Goal: Find specific page/section: Find specific page/section

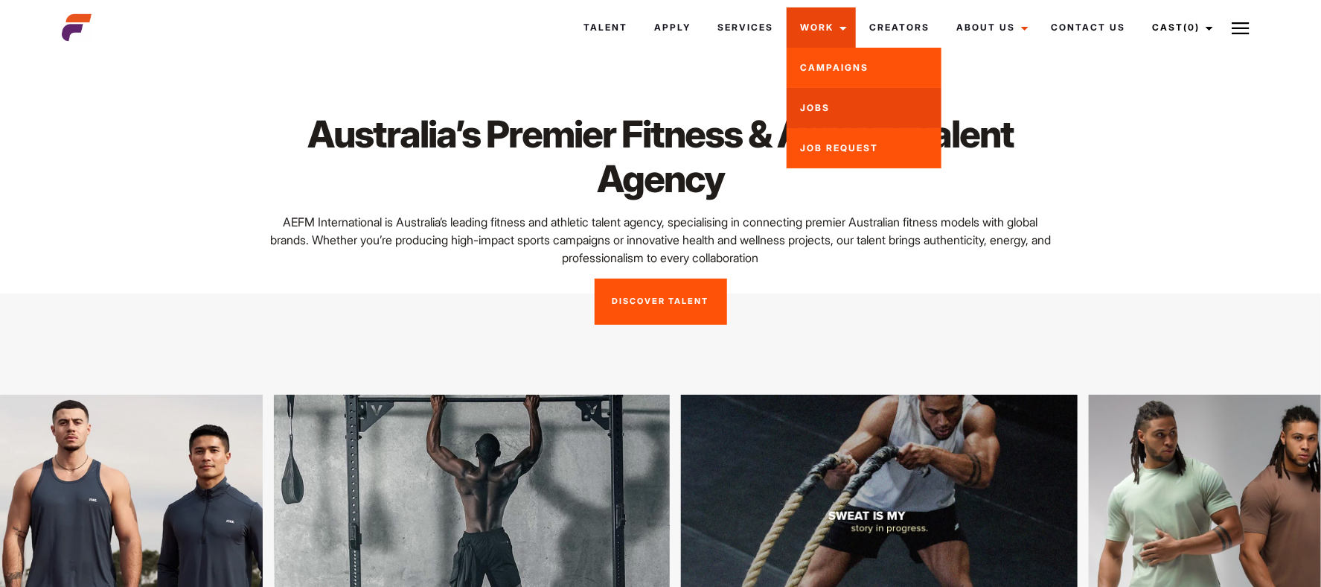
drag, startPoint x: 840, startPoint y: 105, endPoint x: 860, endPoint y: 111, distance: 20.3
click at [841, 105] on link "Jobs" at bounding box center [864, 108] width 155 height 40
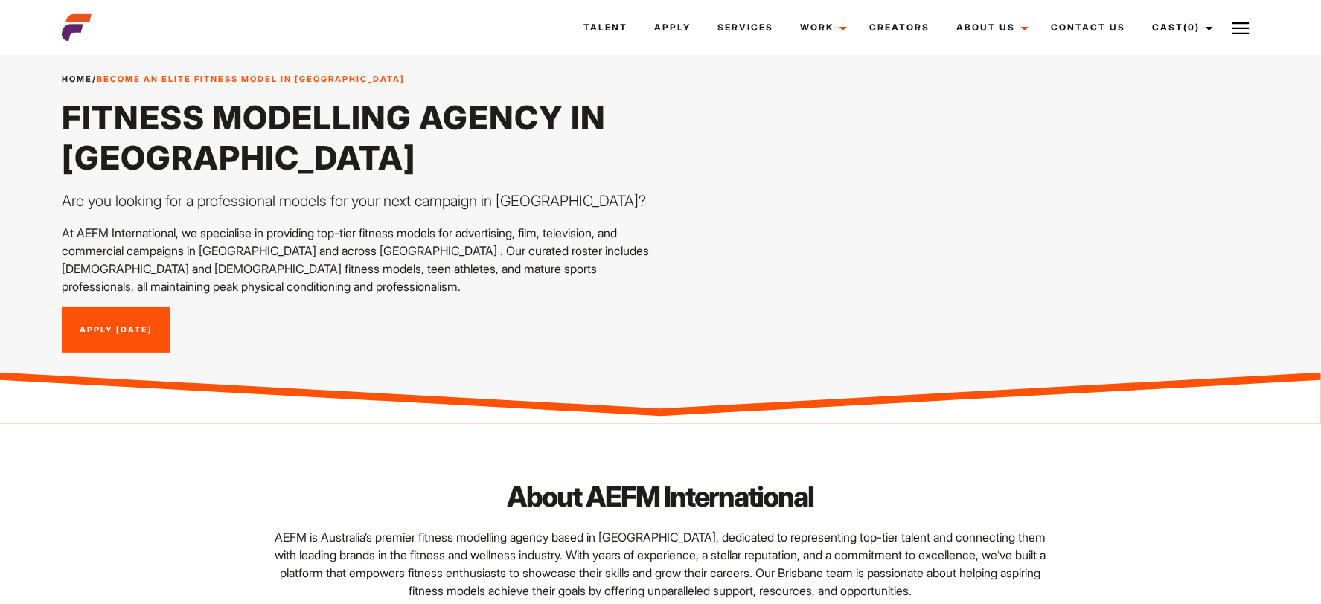
scroll to position [8, 0]
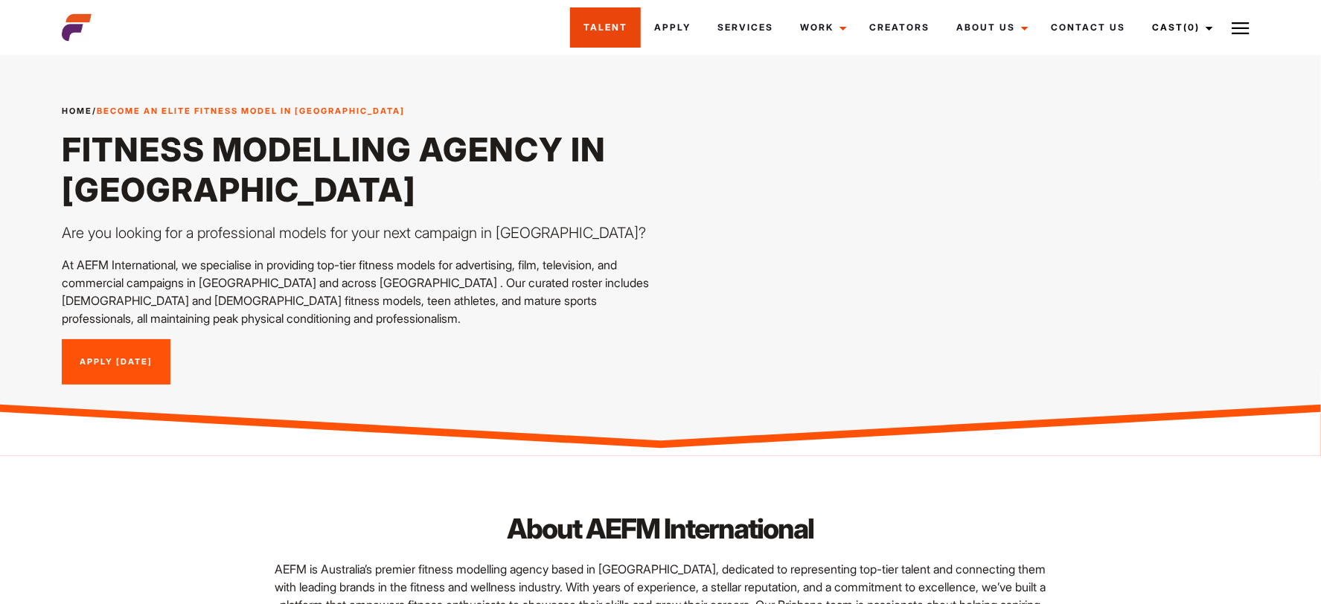
click at [607, 32] on link "Talent" at bounding box center [605, 27] width 71 height 40
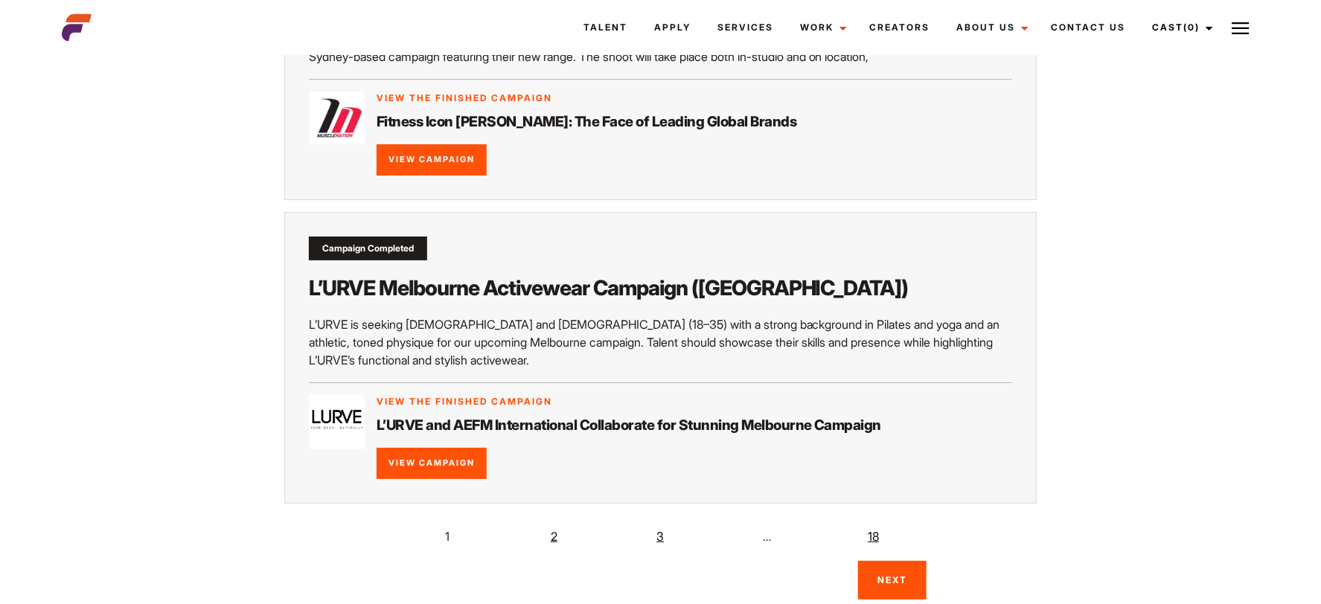
scroll to position [2718, 0]
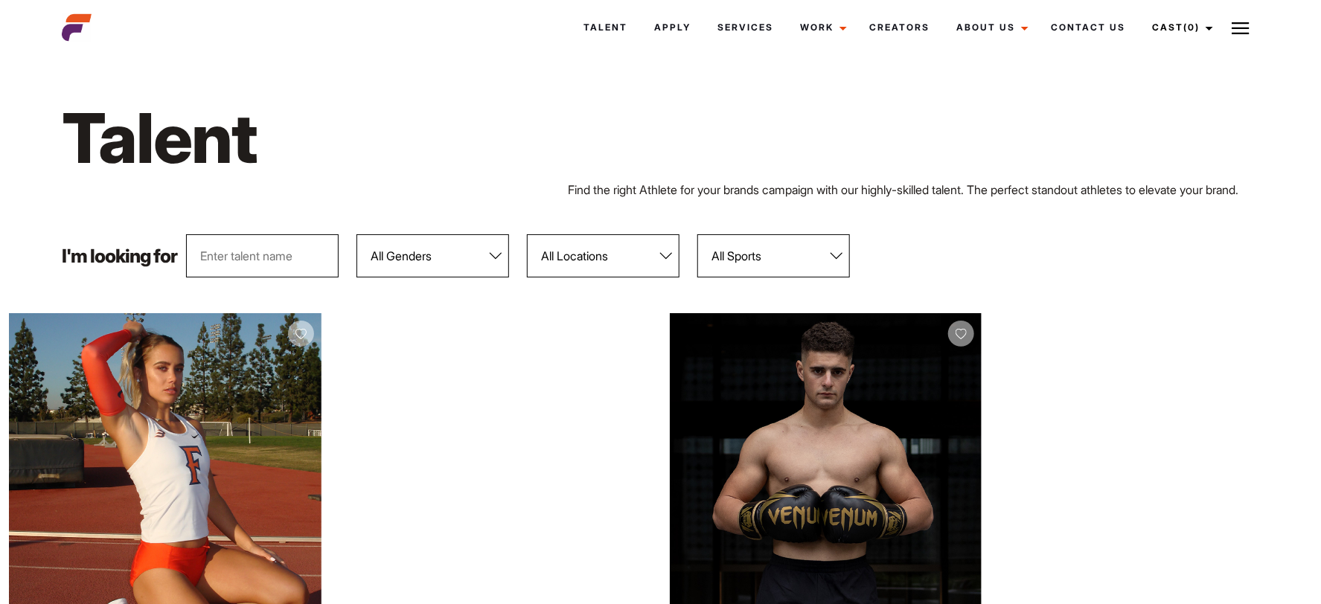
click at [790, 267] on select "All Sports 100 Meter Butterfly Acrobatics Aerial awareness Aerobics AFL Aflw Am…" at bounding box center [774, 255] width 153 height 43
click at [462, 258] on select "All Genders Female Male" at bounding box center [433, 255] width 153 height 43
click at [919, 109] on div "Talent" at bounding box center [661, 138] width 1216 height 86
